Goal: Find specific page/section: Find specific page/section

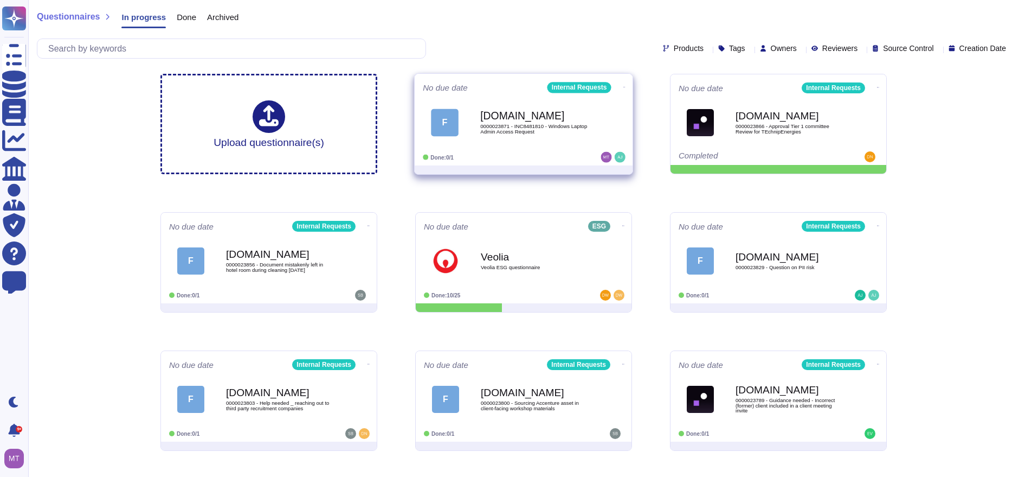
click at [490, 115] on b "[DOMAIN_NAME]" at bounding box center [535, 116] width 110 height 10
